Goal: Navigation & Orientation: Find specific page/section

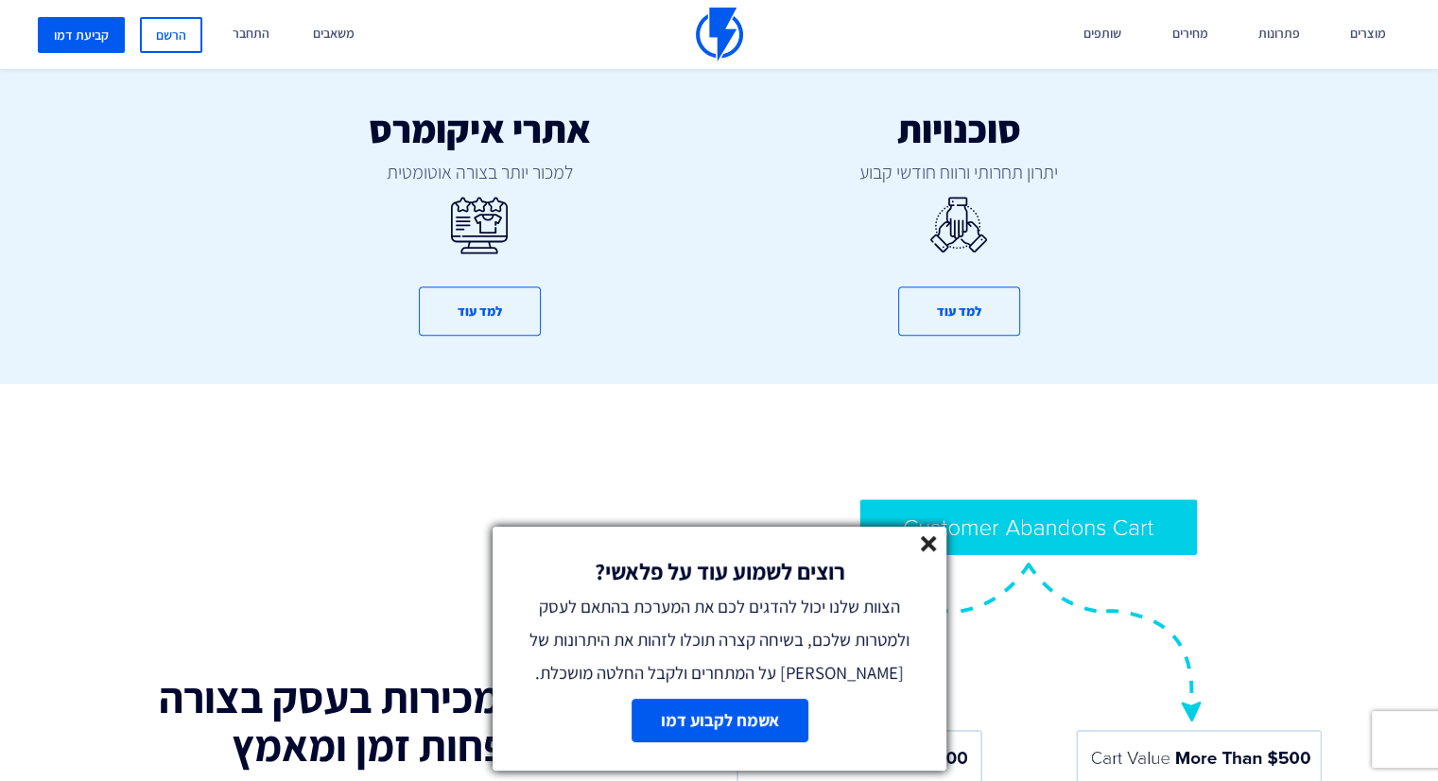
scroll to position [1135, 0]
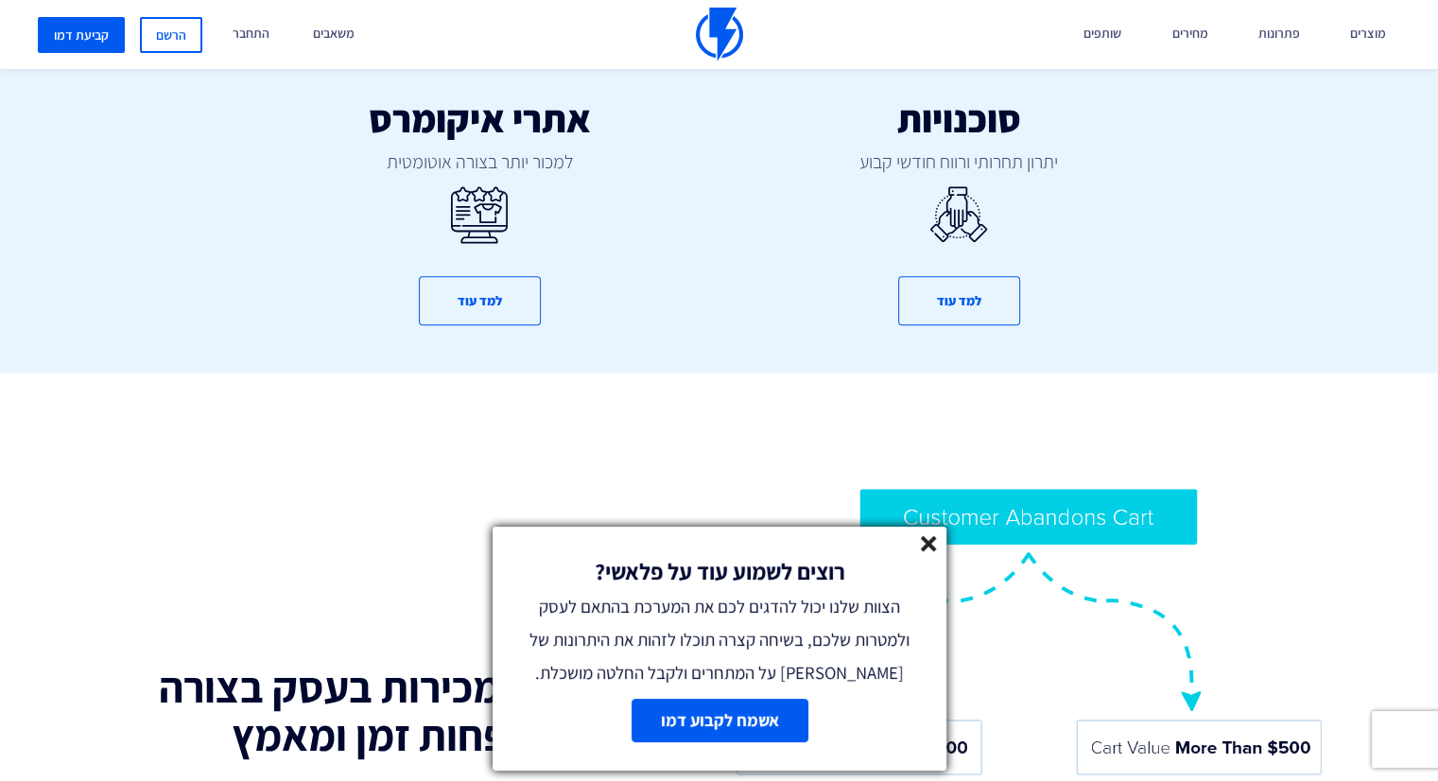
click at [916, 545] on div "רוצים לשמוע עוד על פלאשי? הצוות שלנו יכול להדגים לכם את המערכת בהתאם לעסק ולמטר…" at bounding box center [720, 608] width 454 height 163
click at [921, 546] on icon at bounding box center [929, 544] width 16 height 16
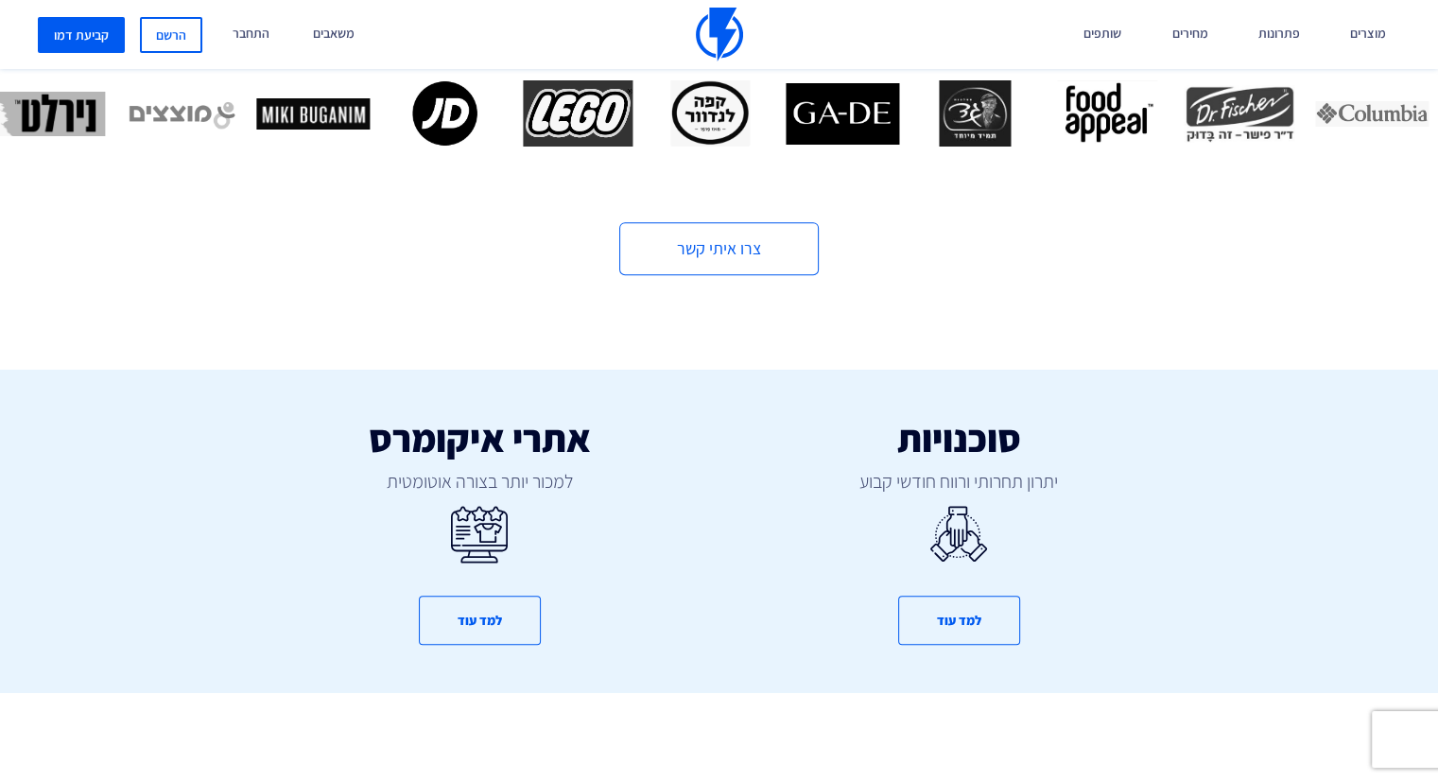
scroll to position [567, 0]
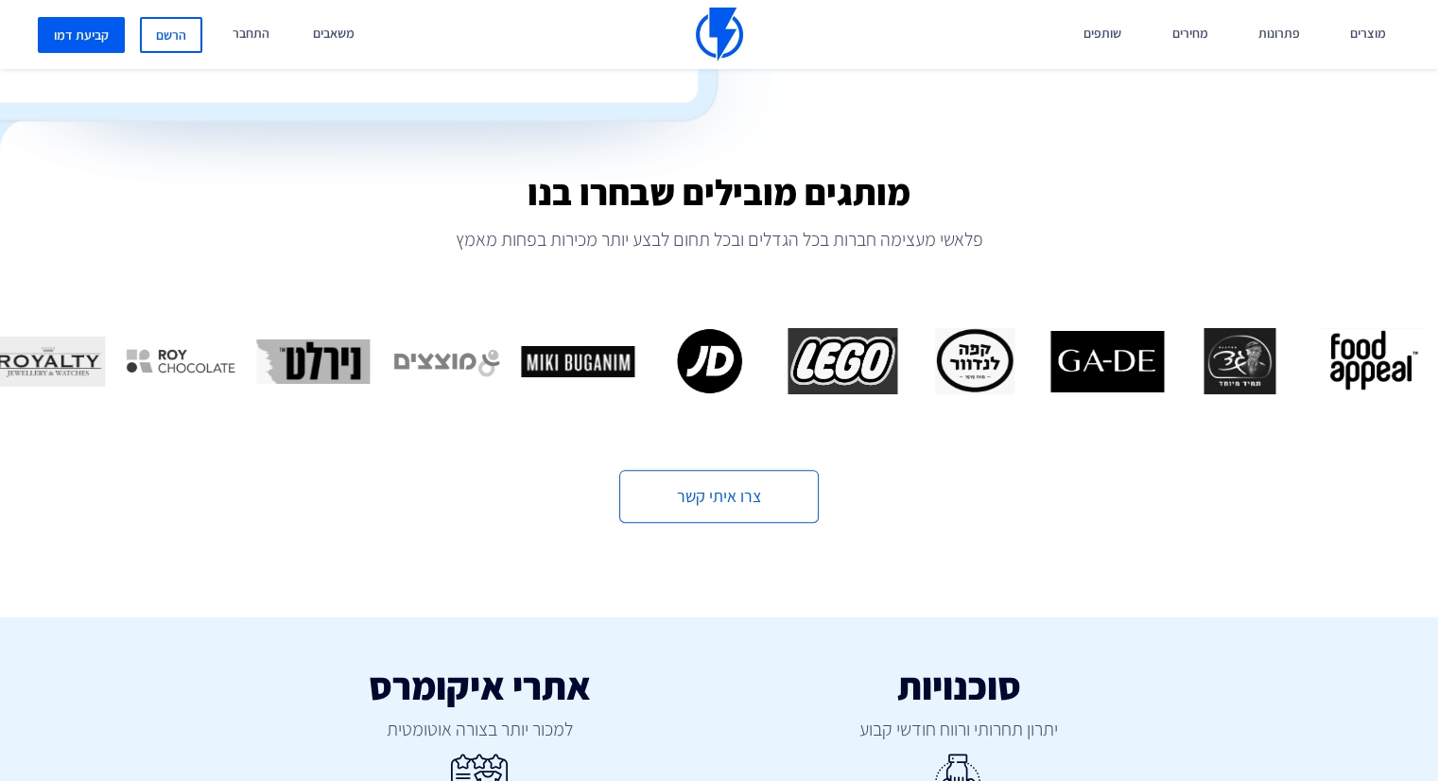
click at [710, 38] on img at bounding box center [719, 35] width 47 height 54
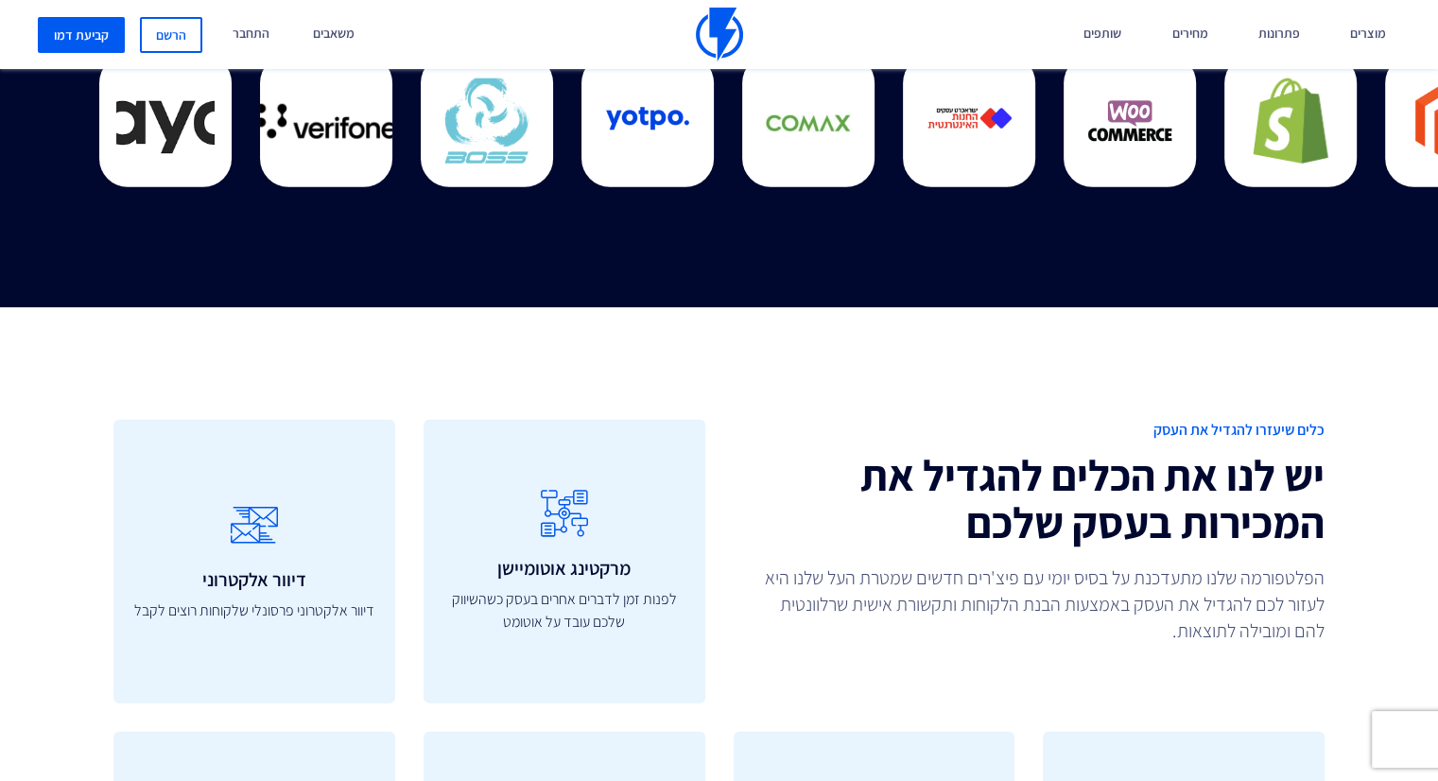
scroll to position [4917, 0]
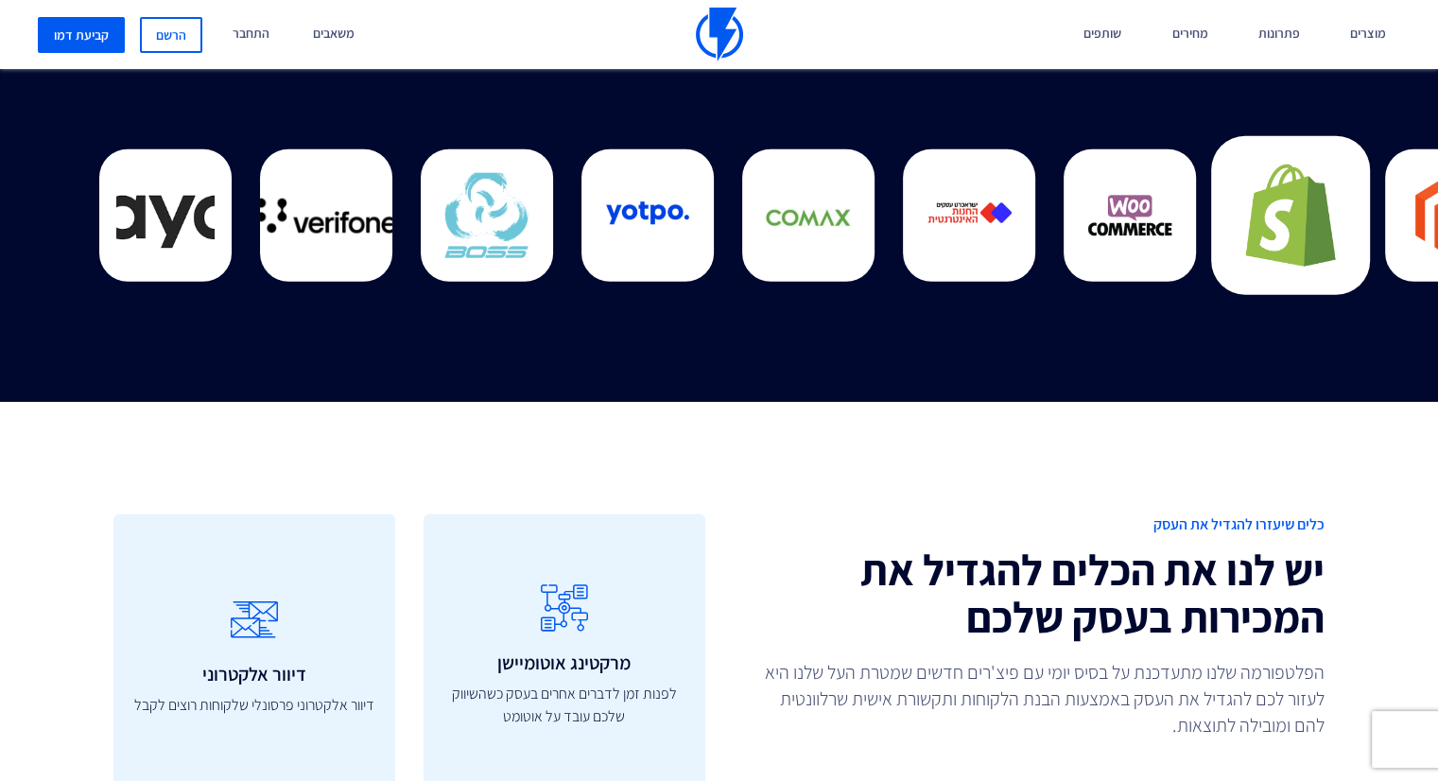
click at [1086, 228] on img at bounding box center [1137, 216] width 102 height 102
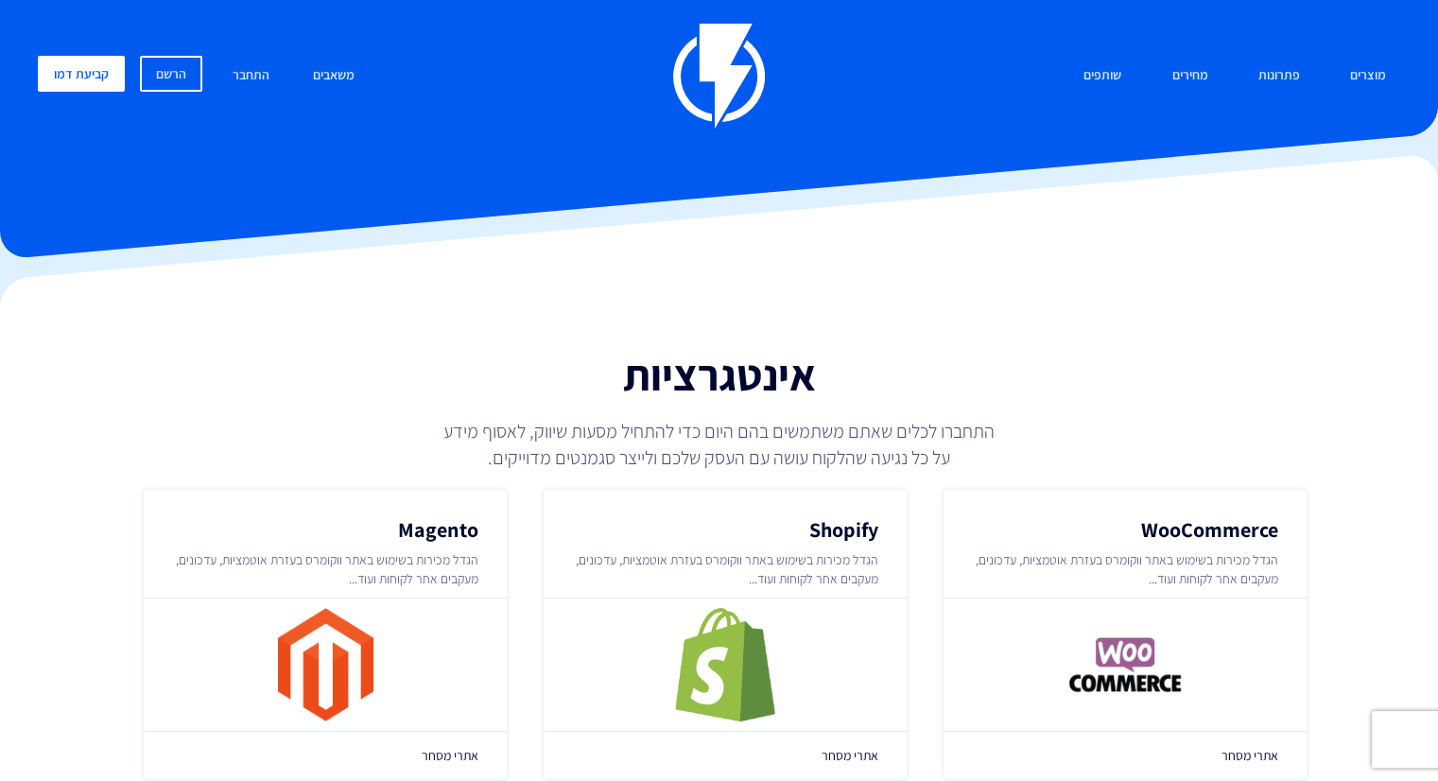
scroll to position [378, 0]
